Goal: Book appointment/travel/reservation

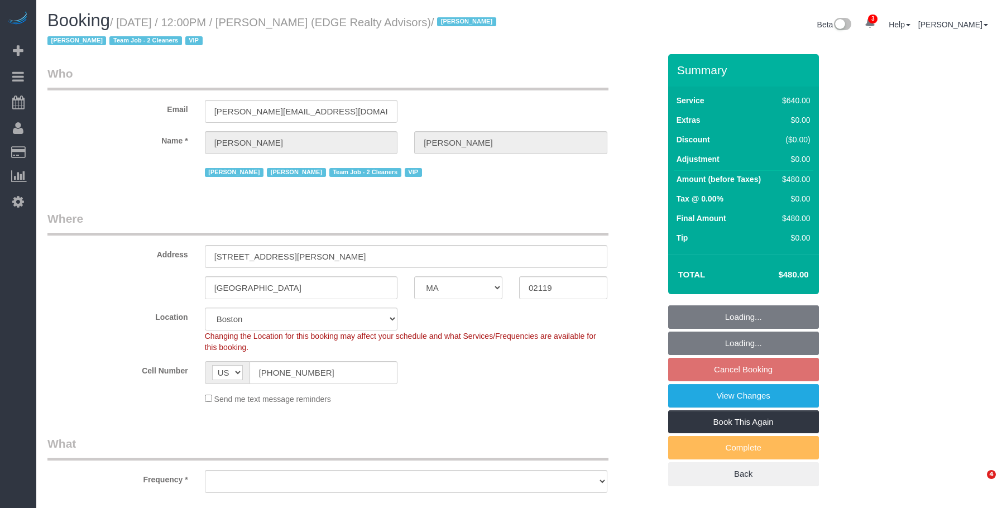
select select "MA"
select select "object:806"
select select "string:stripe-pm_1NctNu4VGloSiKo7xER55rCs"
select select "number:89"
select select "number:90"
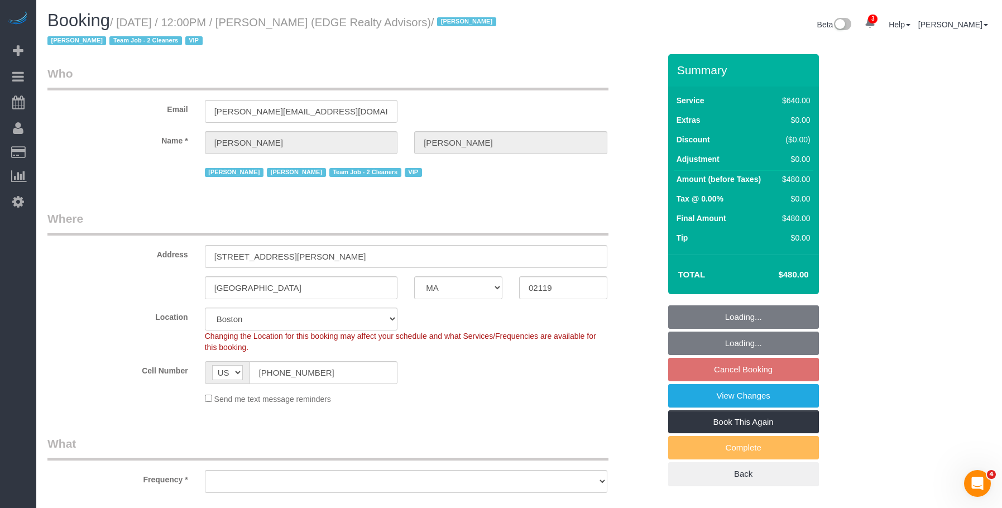
select select "number:15"
select select "number:7"
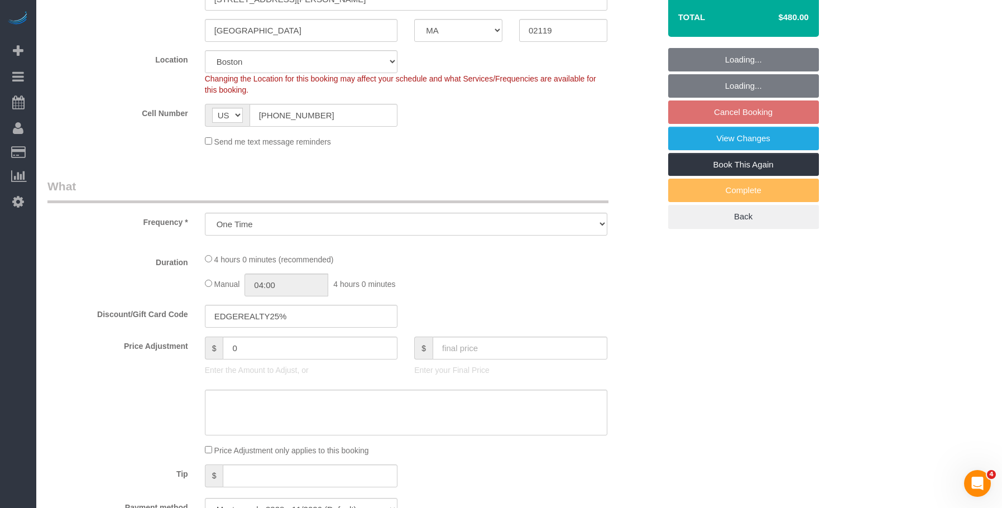
select select "object:868"
select select "spot5"
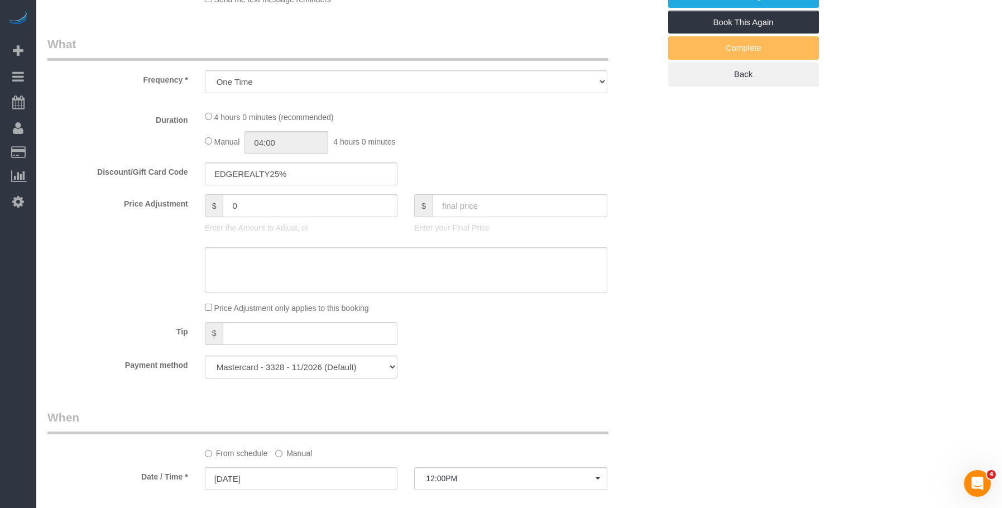
select select "2"
select select "240"
